Goal: Check status: Check status

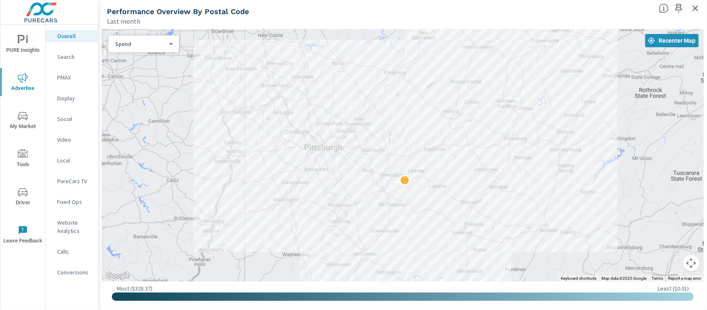
scroll to position [0, 2]
click at [66, 136] on p "Video" at bounding box center [74, 140] width 34 height 8
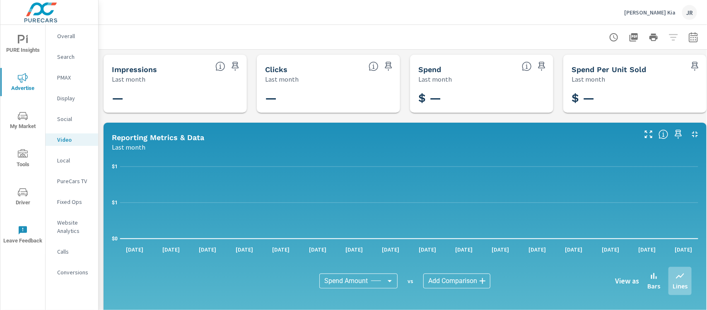
click at [675, 35] on div at bounding box center [654, 37] width 96 height 17
click at [693, 38] on icon "button" at bounding box center [694, 37] width 10 height 10
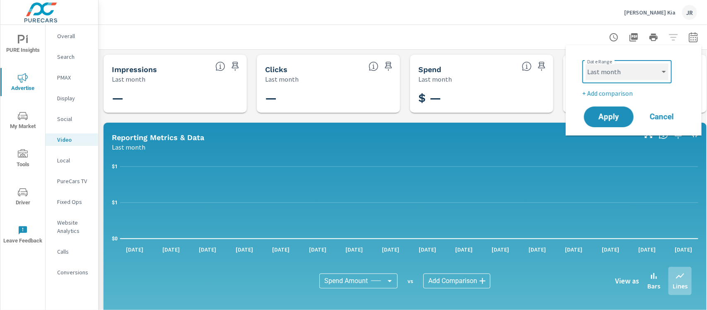
click at [654, 72] on select "Custom [DATE] Last week Last 7 days Last 14 days Last 30 days Last 45 days Last…" at bounding box center [627, 71] width 83 height 17
click at [586, 63] on select "Custom [DATE] Last week Last 7 days Last 14 days Last 30 days Last 45 days Last…" at bounding box center [627, 71] width 83 height 17
select select "Year to date"
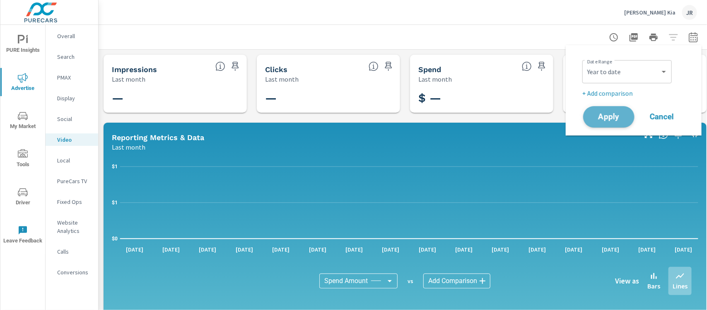
click at [607, 114] on span "Apply" at bounding box center [609, 117] width 34 height 8
